Goal: Information Seeking & Learning: Learn about a topic

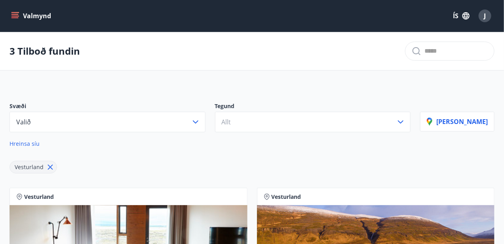
click at [12, 14] on icon "menu" at bounding box center [15, 16] width 8 height 8
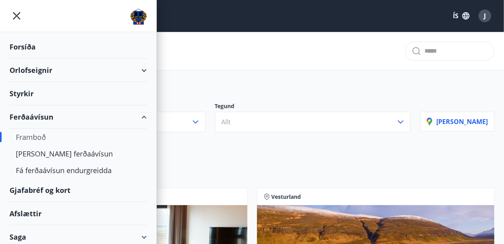
click at [25, 92] on div "Styrkir" at bounding box center [78, 93] width 137 height 23
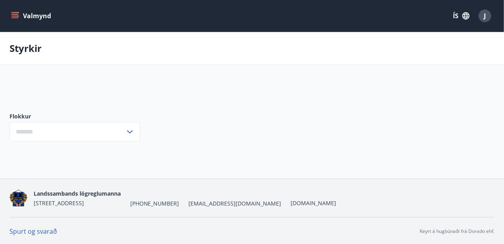
type input "***"
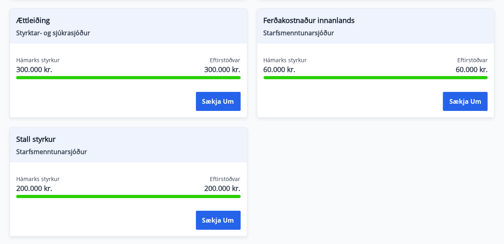
scroll to position [1109, 0]
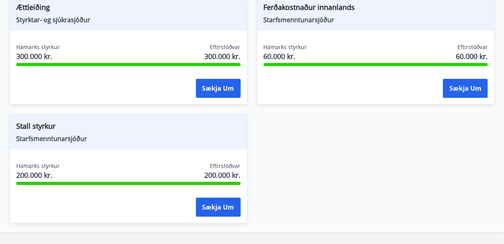
drag, startPoint x: 43, startPoint y: 136, endPoint x: 50, endPoint y: 141, distance: 7.9
click at [50, 141] on div "Stall styrkur Starfsmenntunarsjóður" at bounding box center [128, 131] width 237 height 35
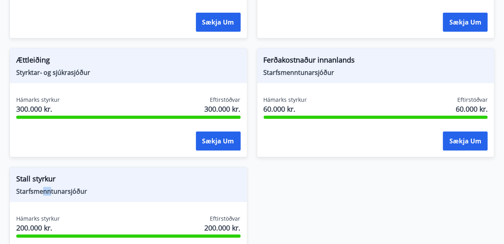
scroll to position [1070, 0]
